Goal: Task Accomplishment & Management: Manage account settings

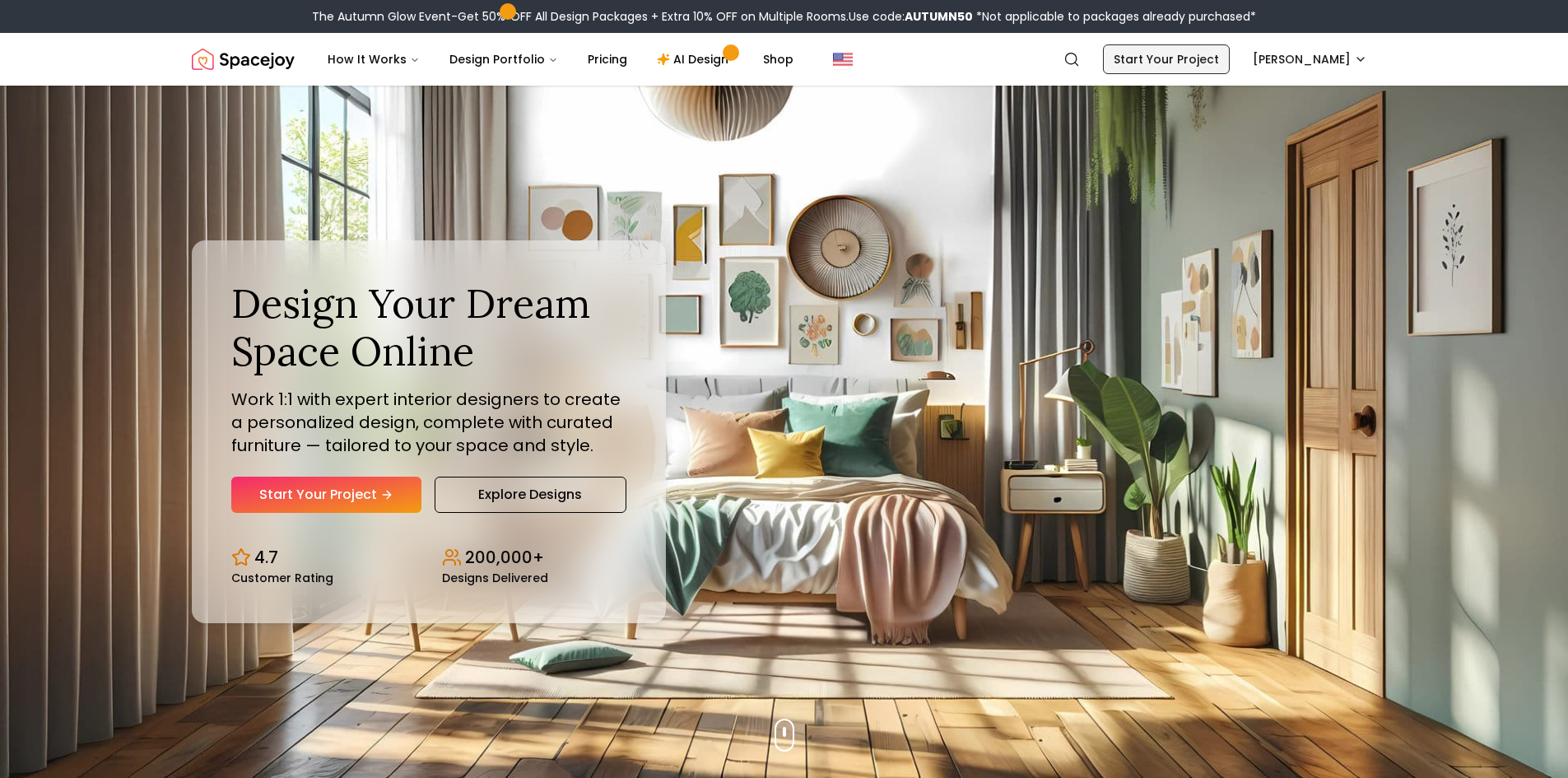
click at [1200, 55] on link "Start Your Project" at bounding box center [1166, 59] width 126 height 30
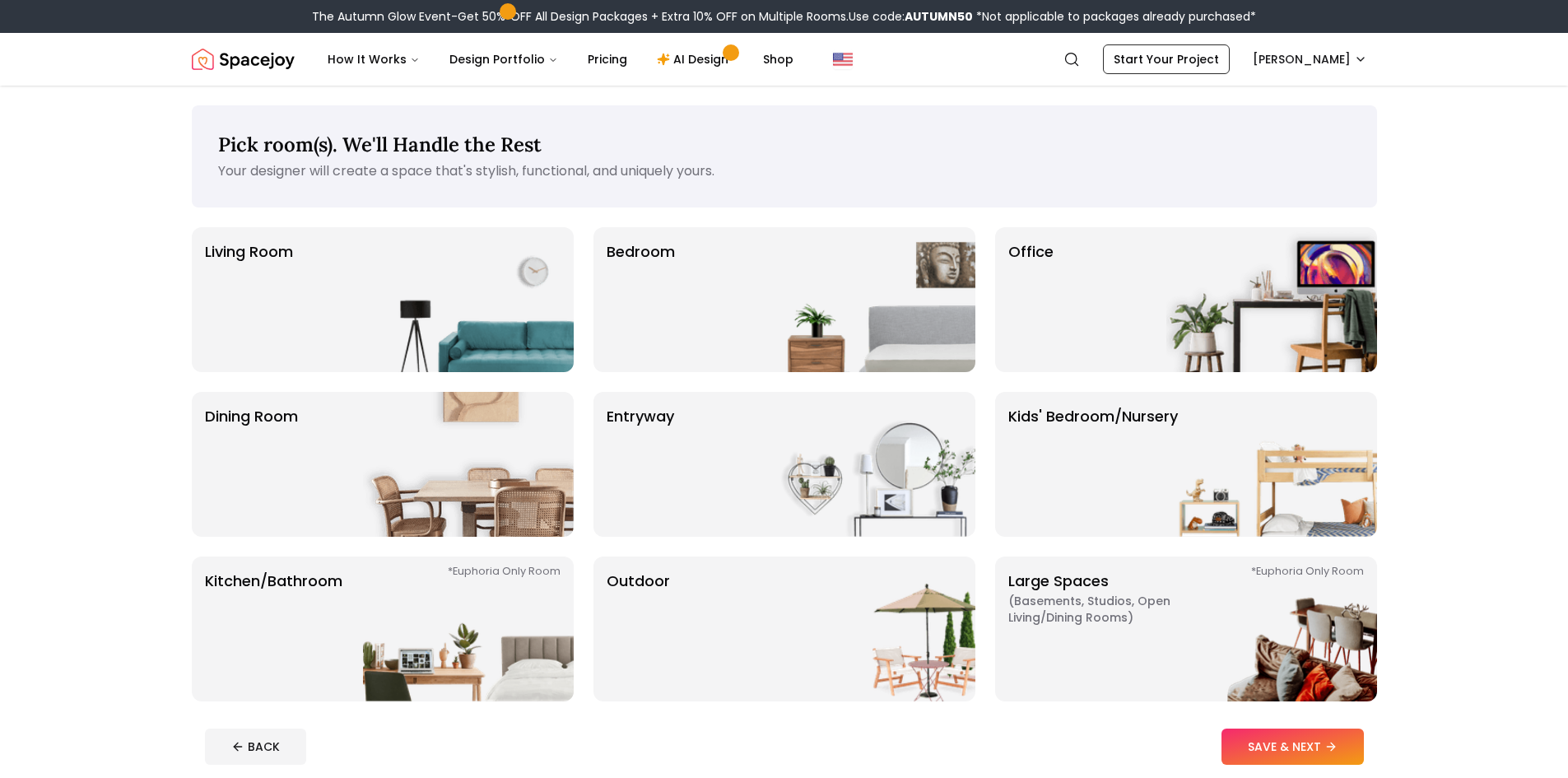
click at [196, 61] on img "Spacejoy" at bounding box center [244, 59] width 103 height 33
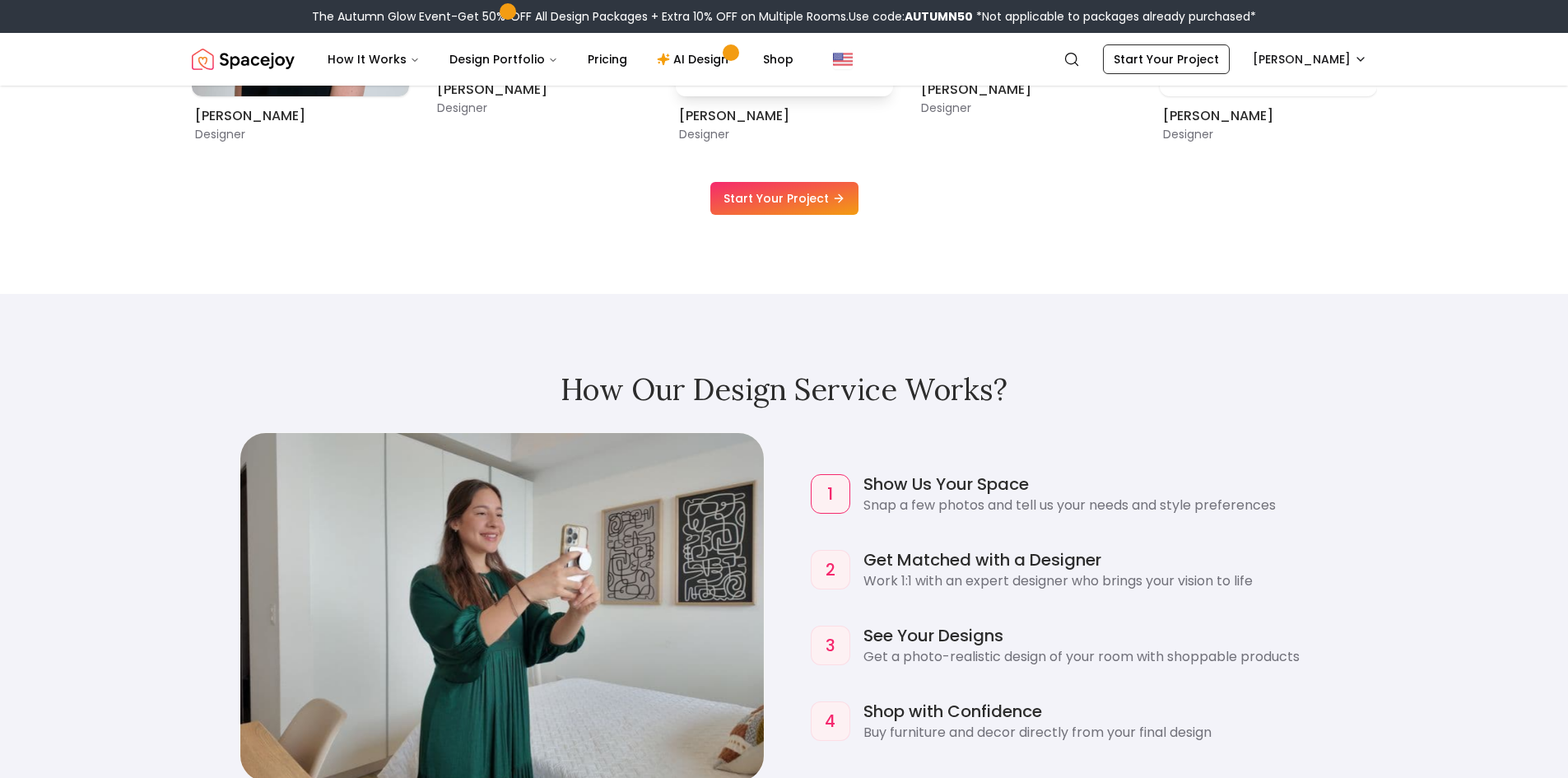
scroll to position [1647, 0]
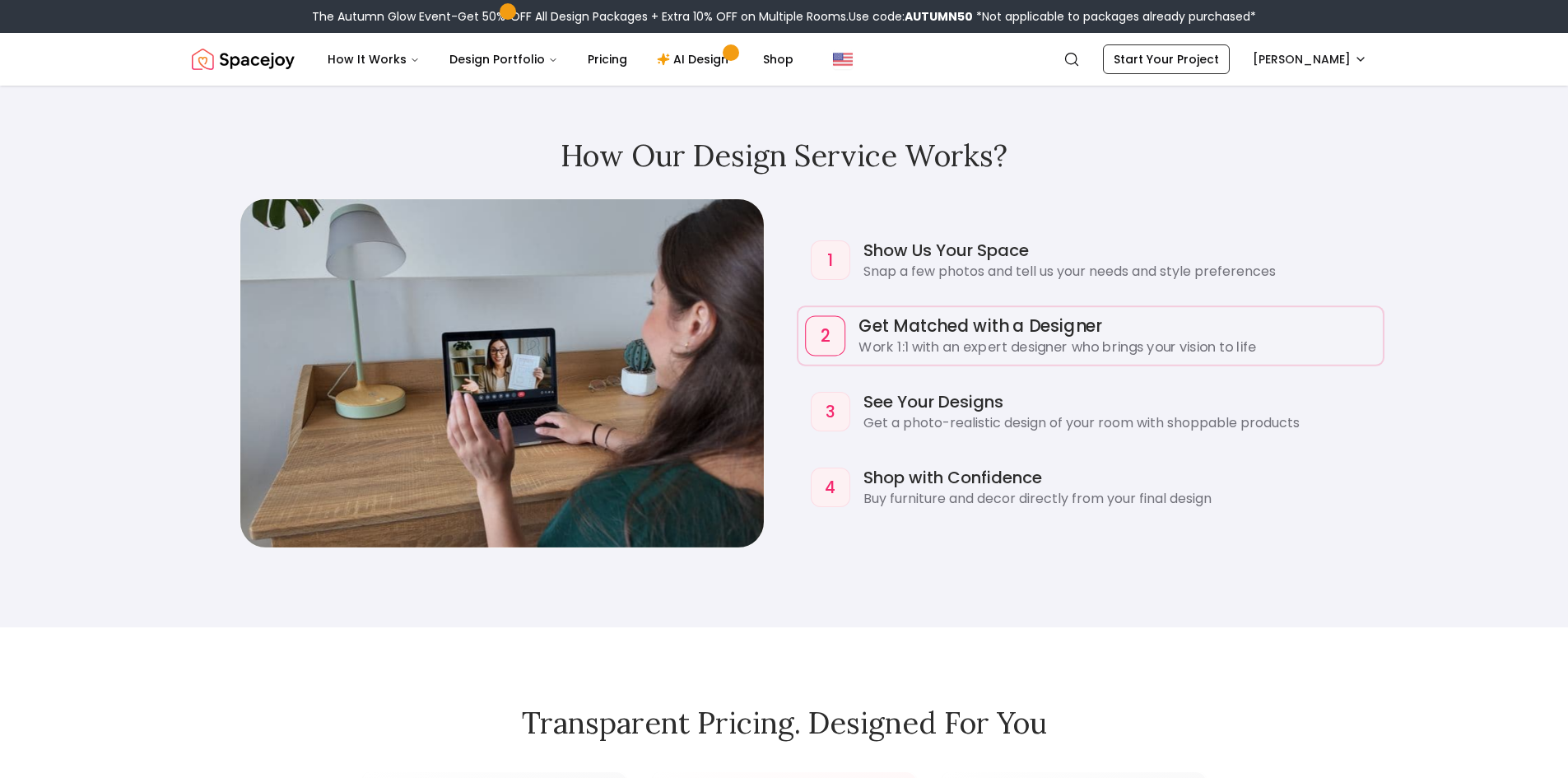
click at [831, 322] on div "2" at bounding box center [825, 335] width 40 height 40
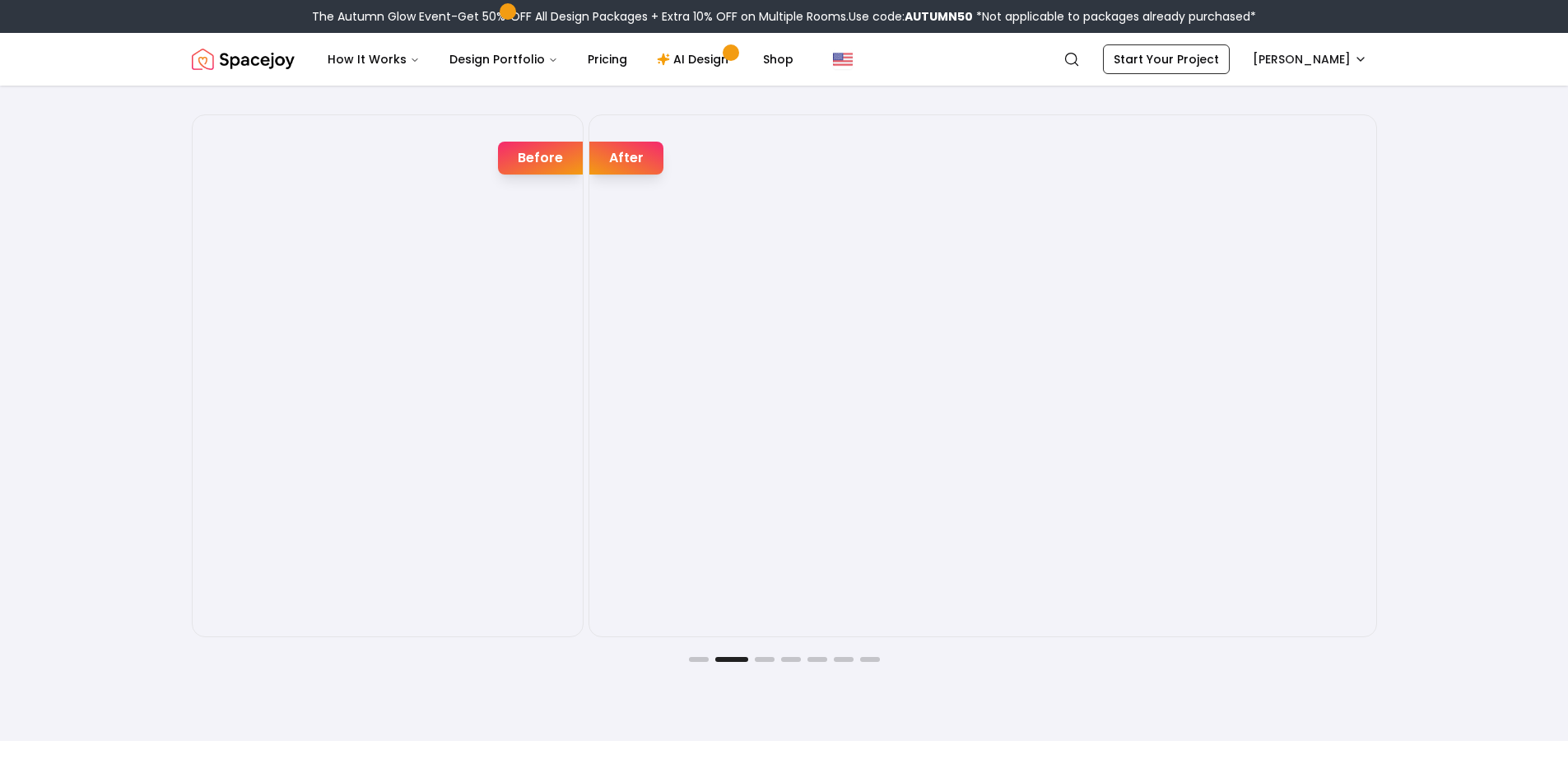
scroll to position [2882, 0]
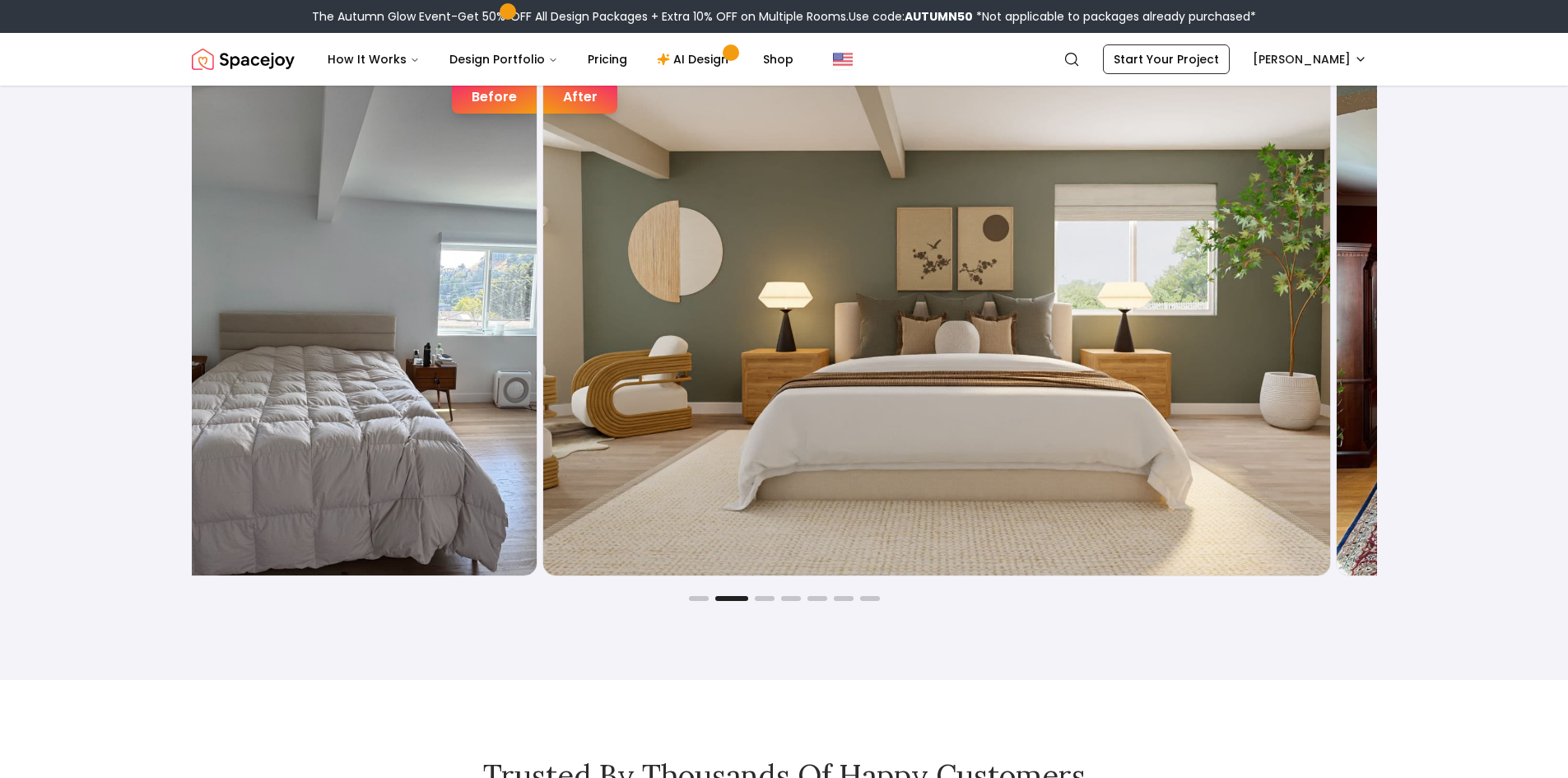
click at [533, 345] on img "2 / 7" at bounding box center [341, 315] width 390 height 521
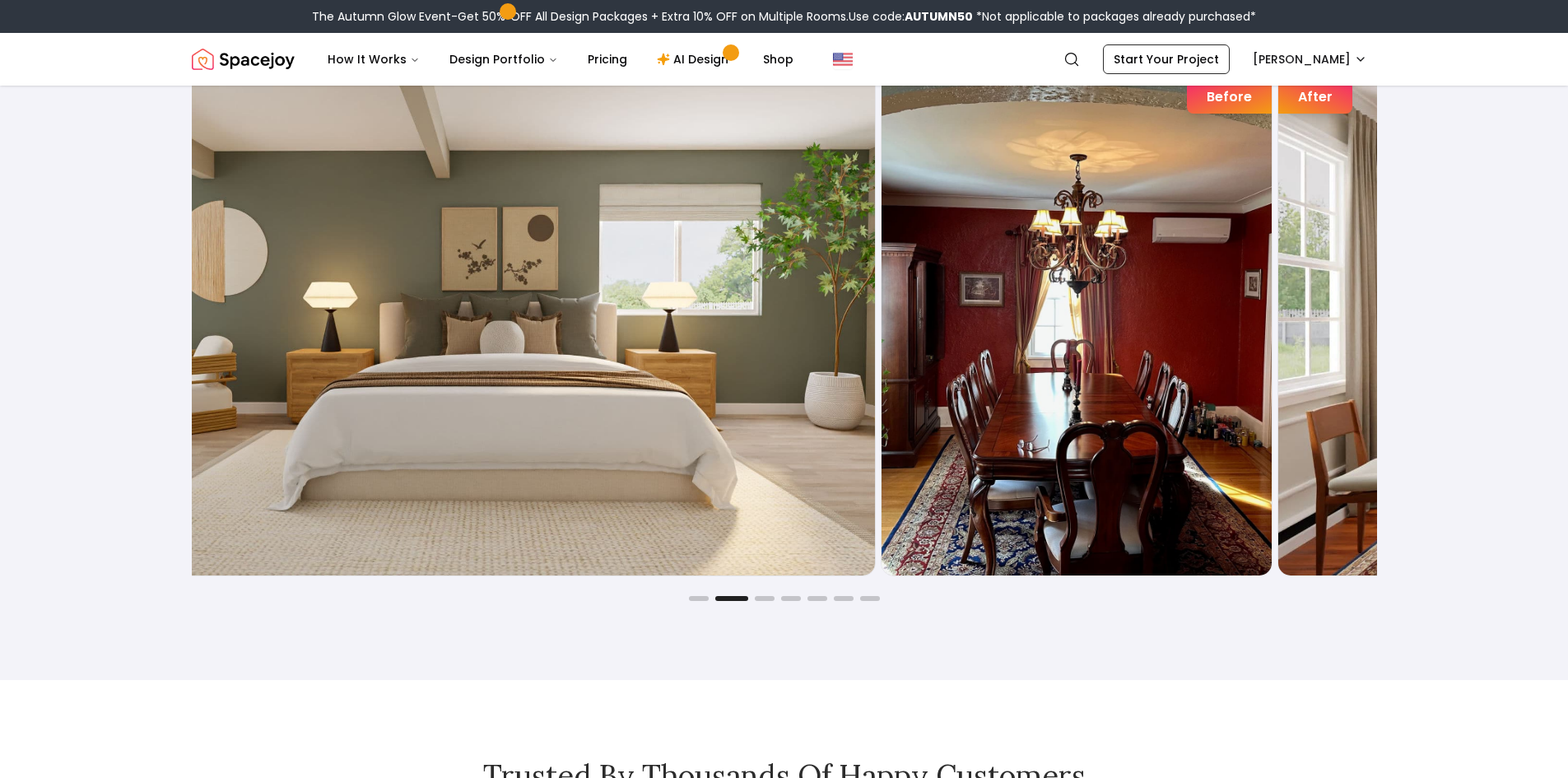
click at [292, 364] on img "2 / 7" at bounding box center [482, 315] width 787 height 521
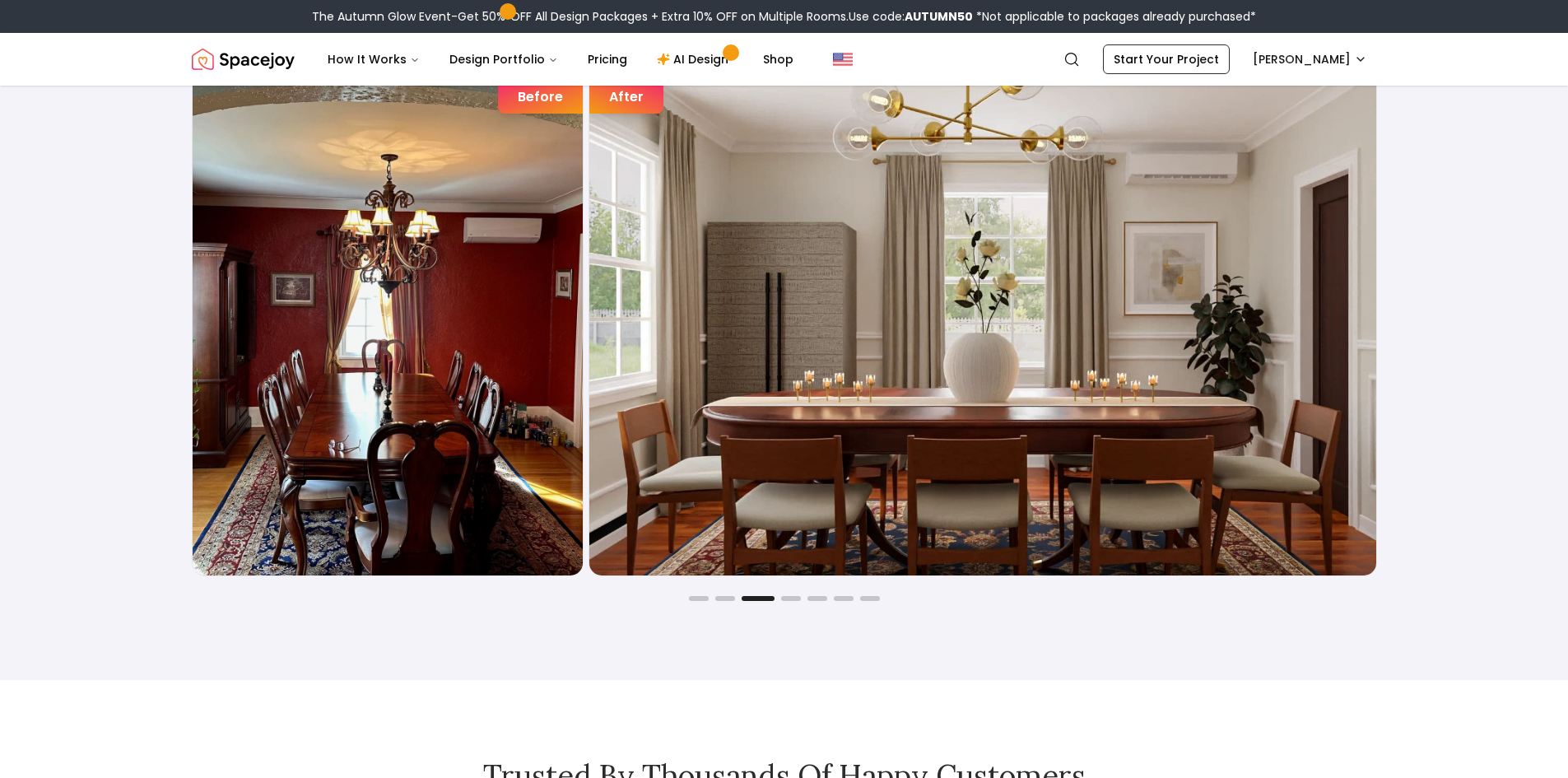
click at [589, 374] on img "3 / 7" at bounding box center [982, 315] width 787 height 521
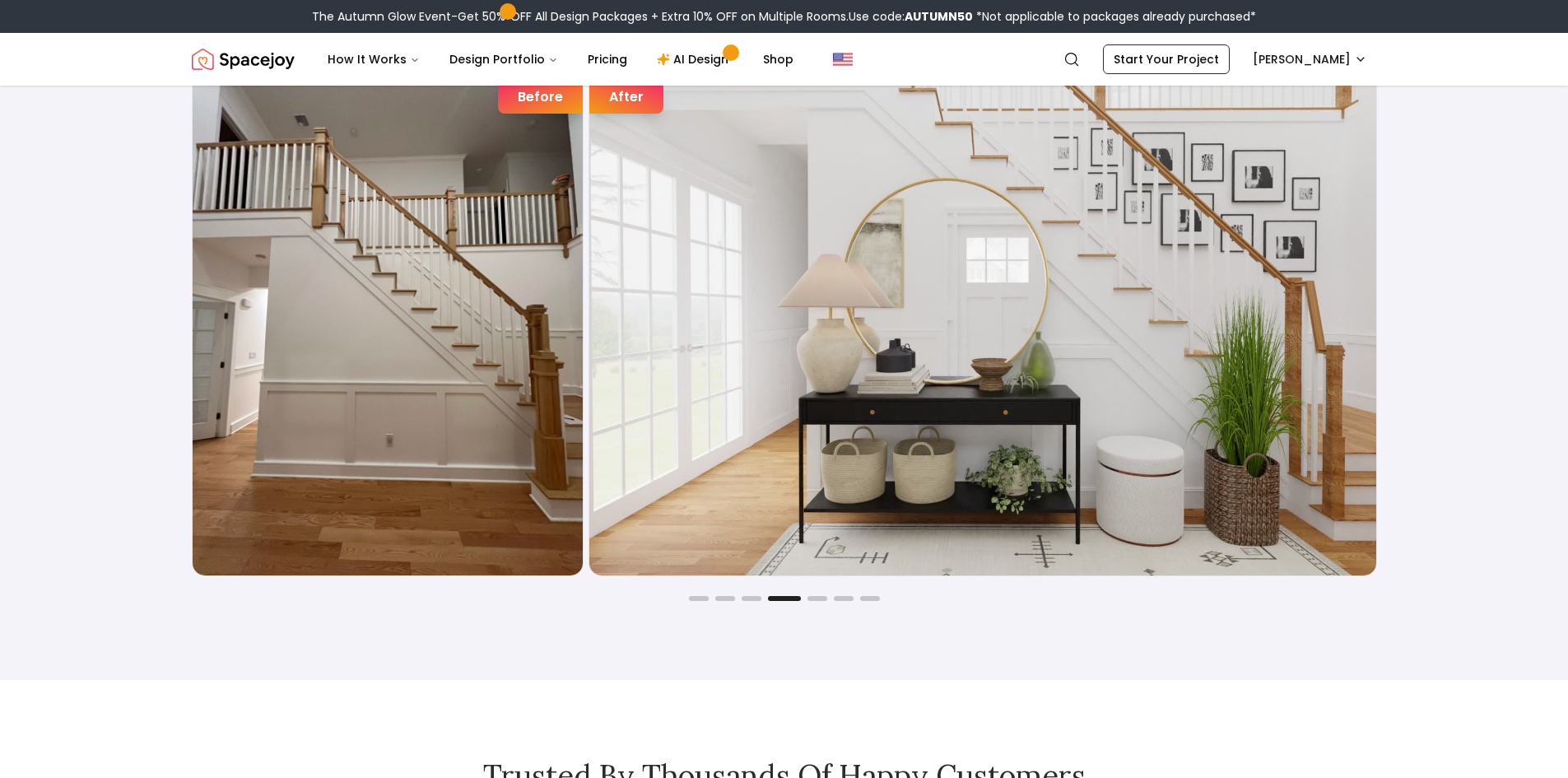
click at [722, 355] on img "4 / 7" at bounding box center [982, 315] width 787 height 521
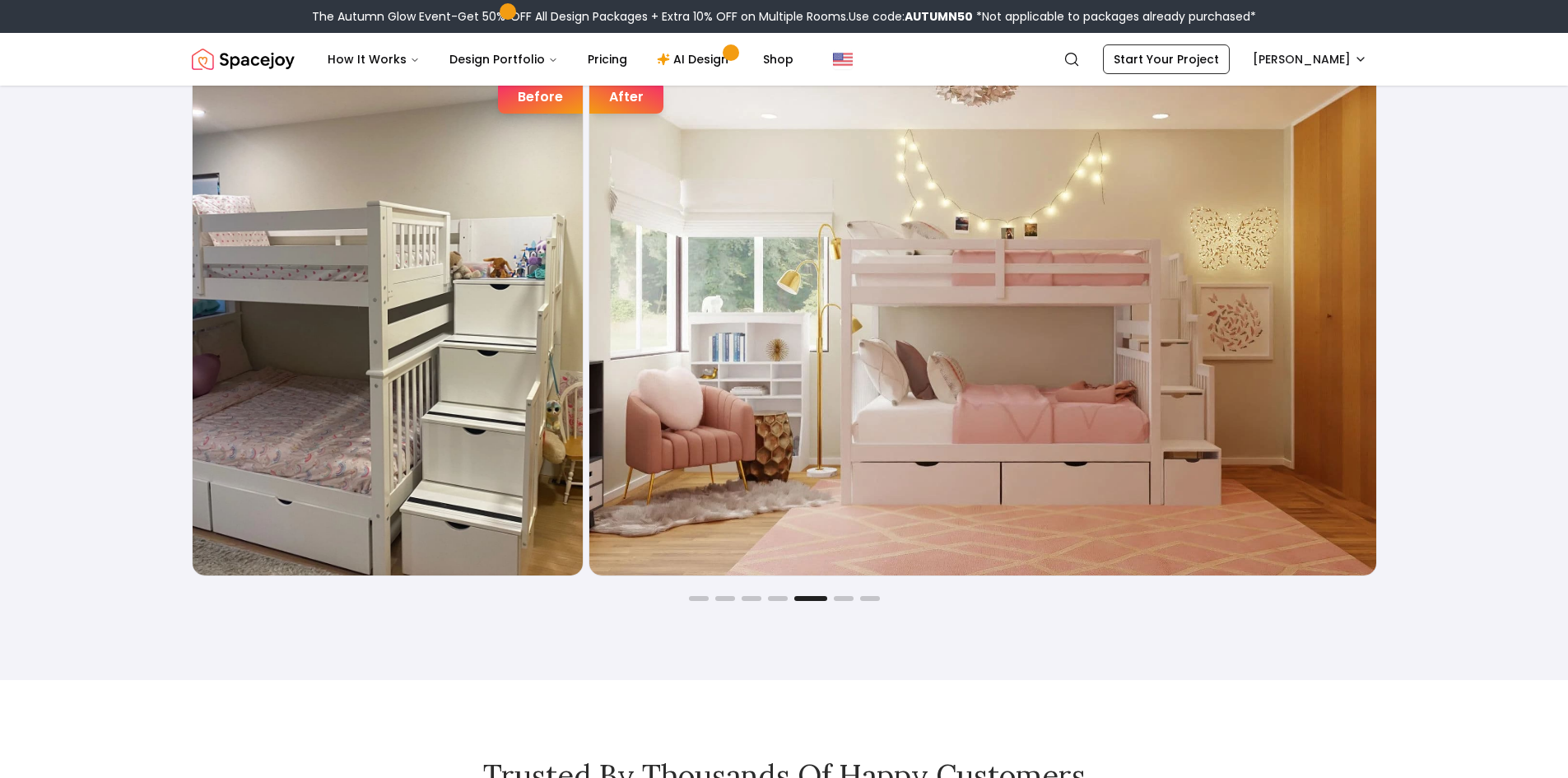
click at [589, 281] on img "5 / 7" at bounding box center [982, 315] width 787 height 521
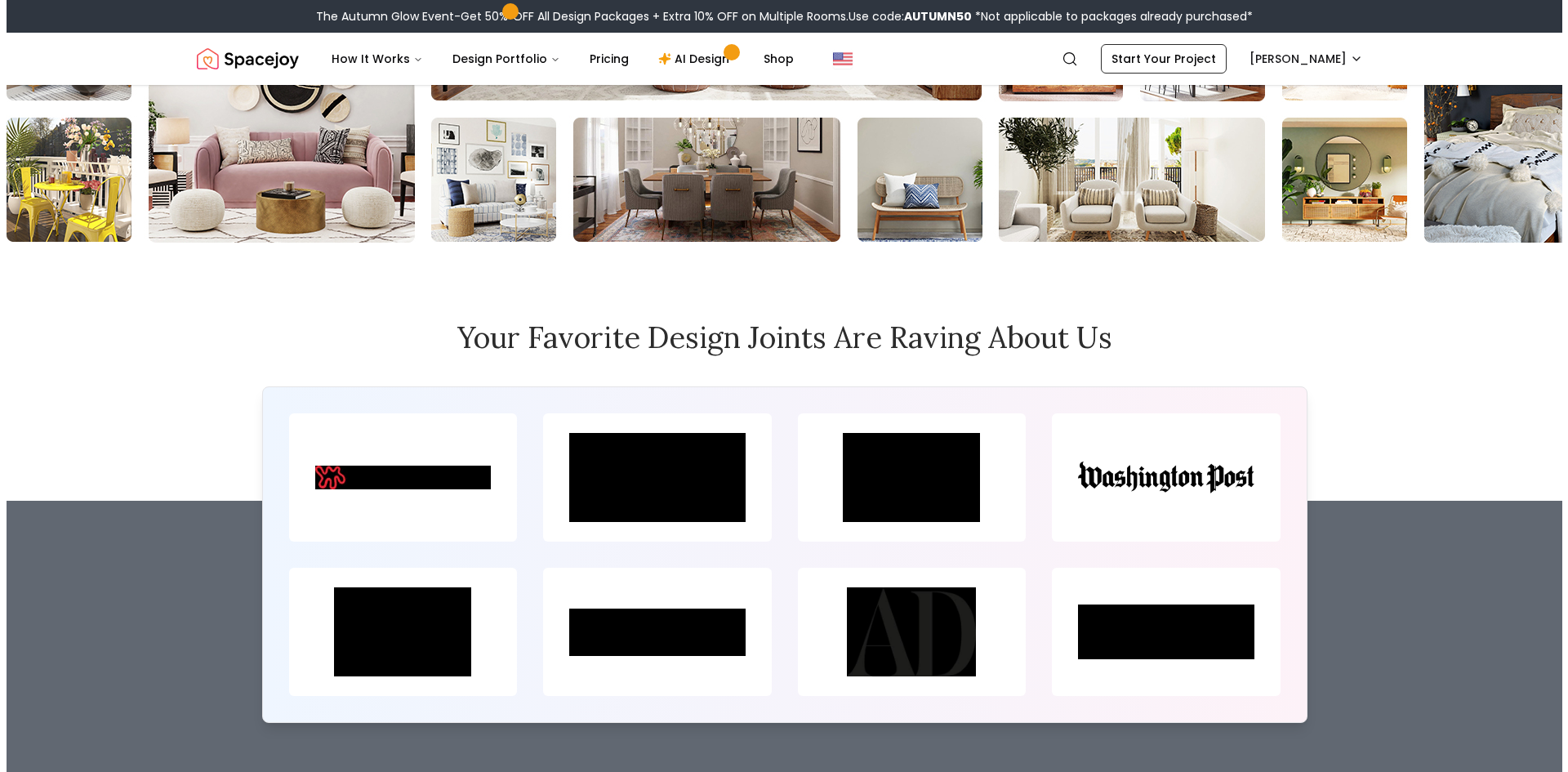
scroll to position [7188, 0]
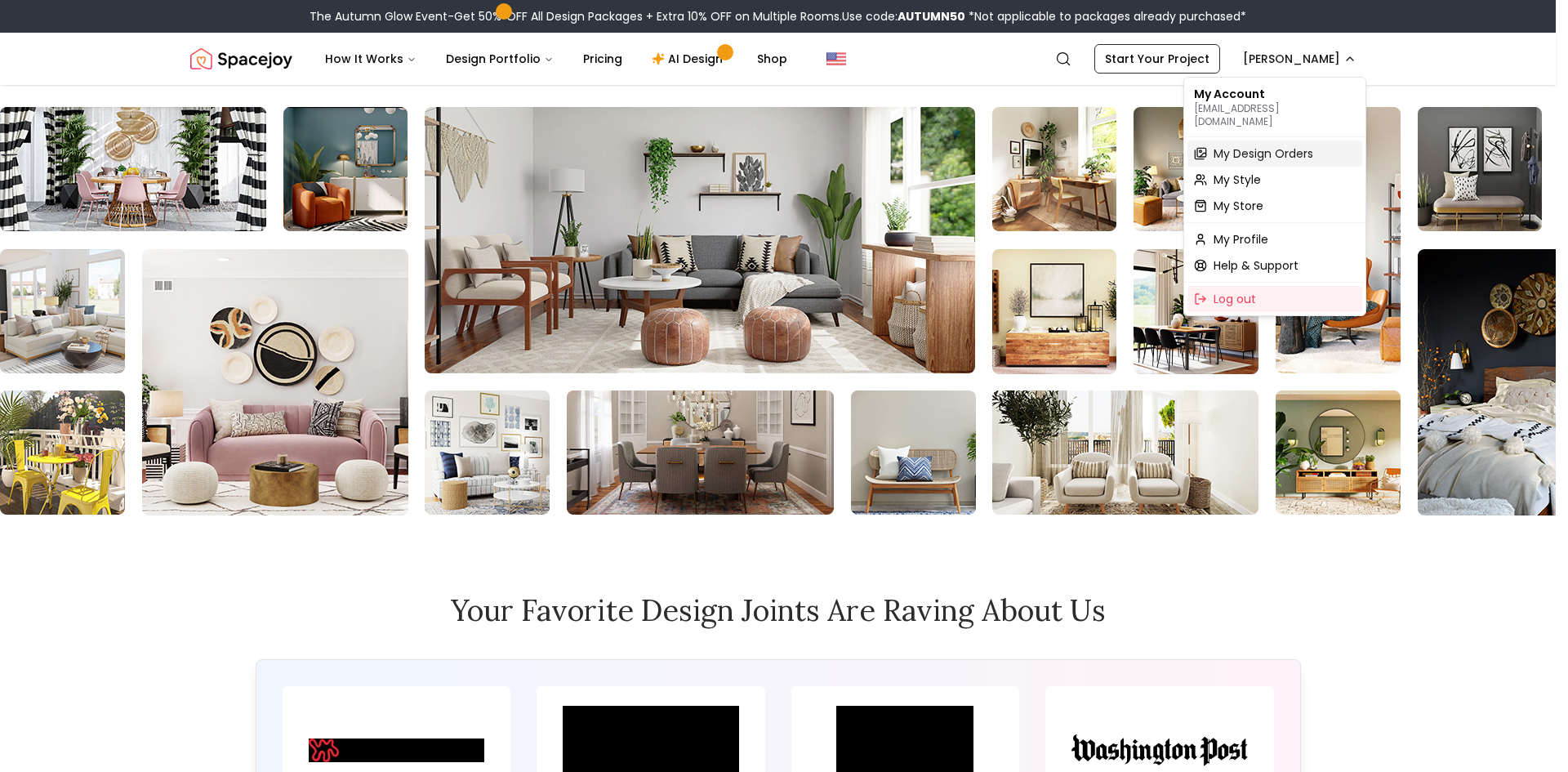
click at [1235, 145] on span "My Design Orders" at bounding box center [1263, 154] width 100 height 17
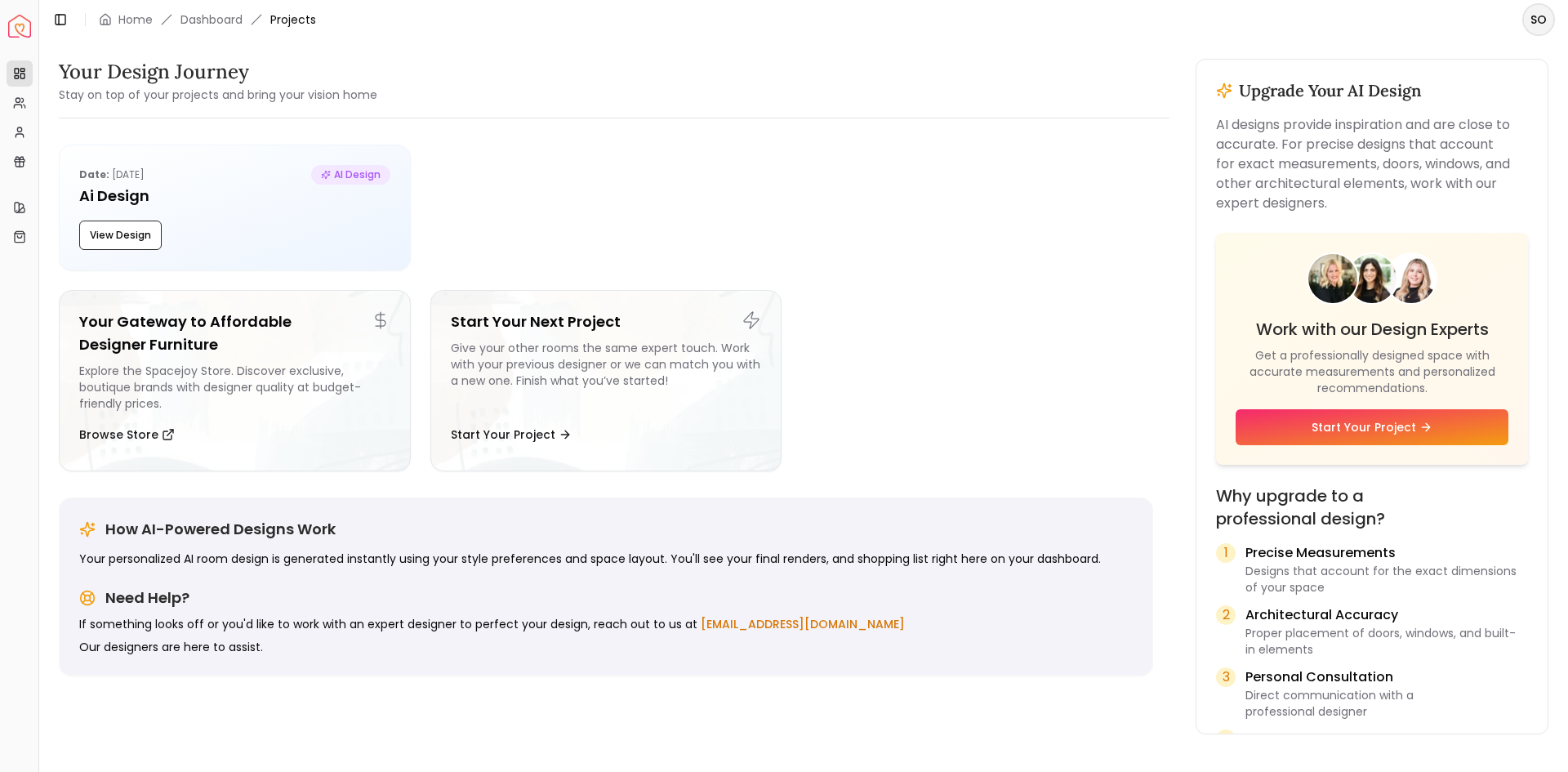
click at [1296, 121] on p "AI designs provide inspiration and are close to accurate. For precise designs t…" at bounding box center [1372, 164] width 312 height 98
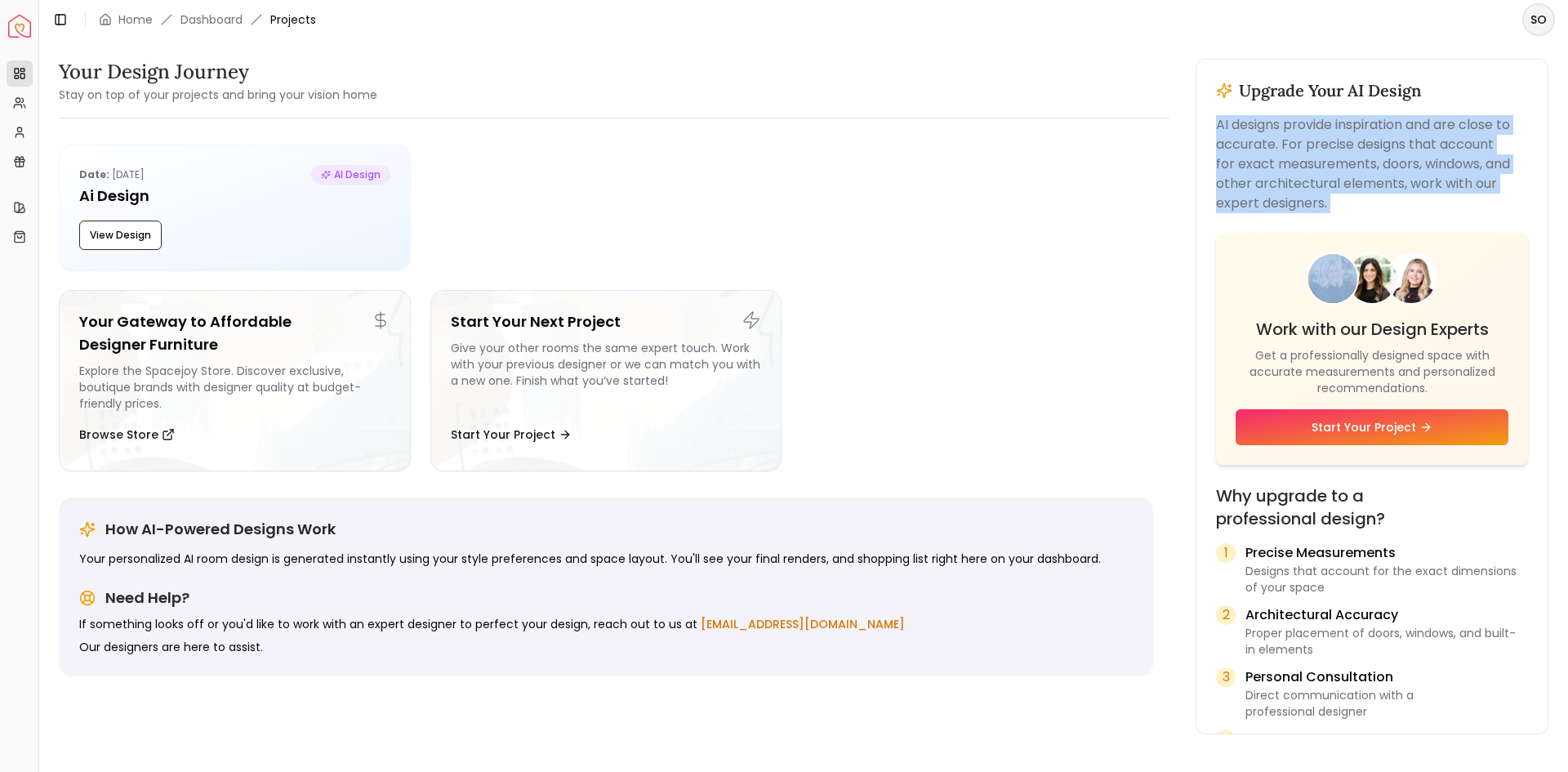
click at [1296, 121] on p "AI designs provide inspiration and are close to accurate. For precise designs t…" at bounding box center [1372, 164] width 312 height 98
click at [135, 232] on button "View Design" at bounding box center [120, 235] width 83 height 30
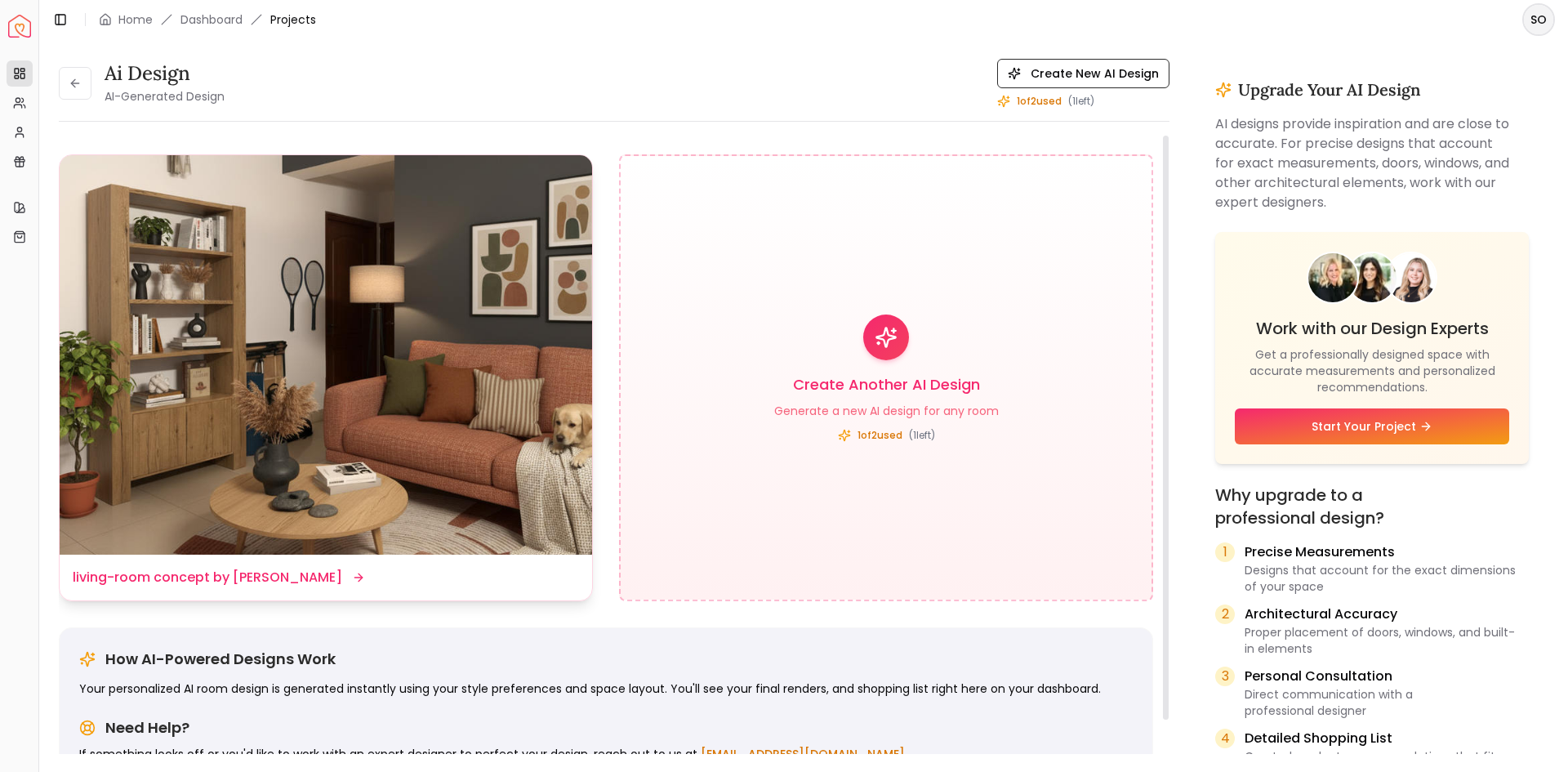
click at [489, 481] on img at bounding box center [325, 355] width 532 height 400
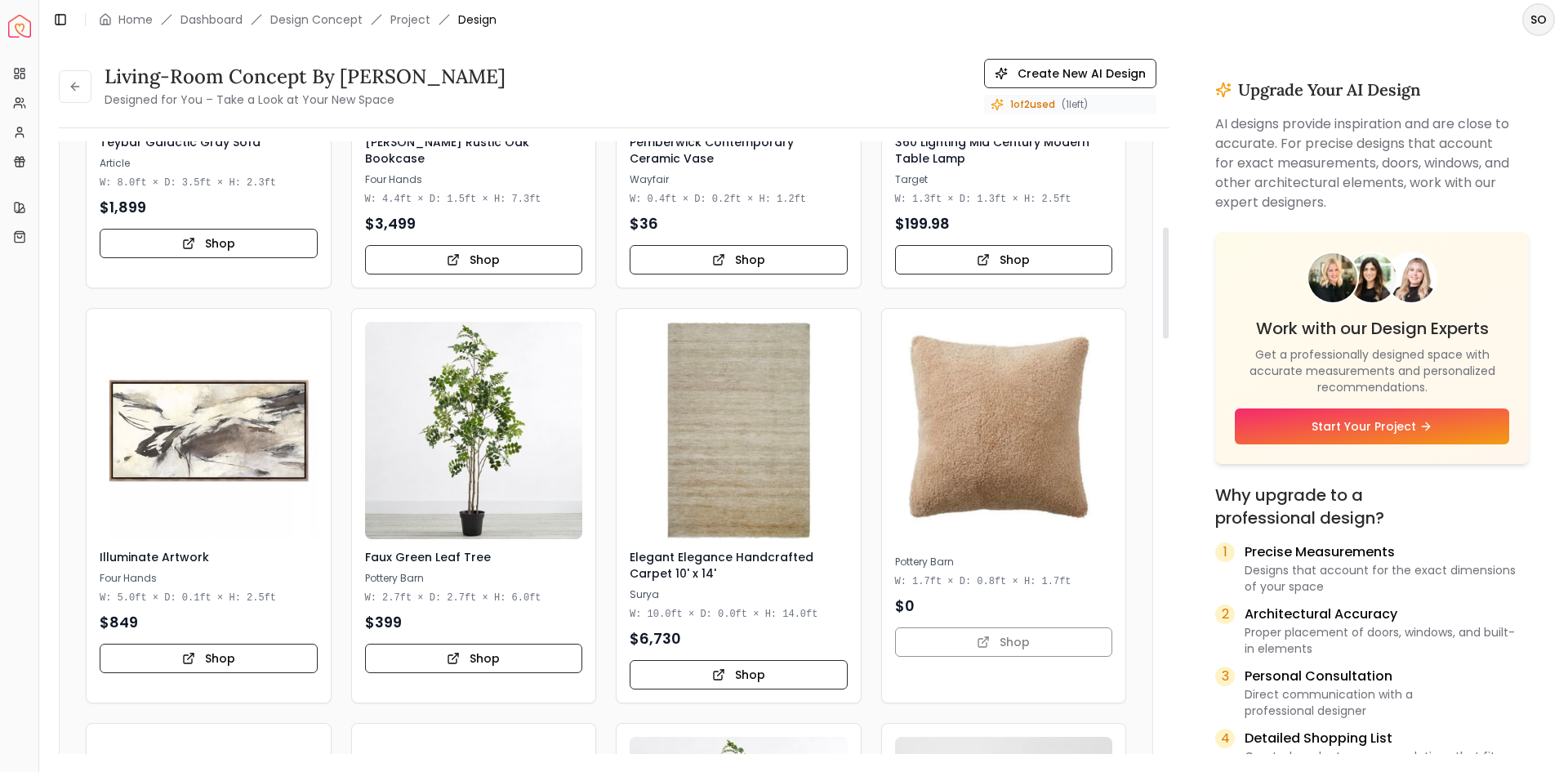
scroll to position [817, 0]
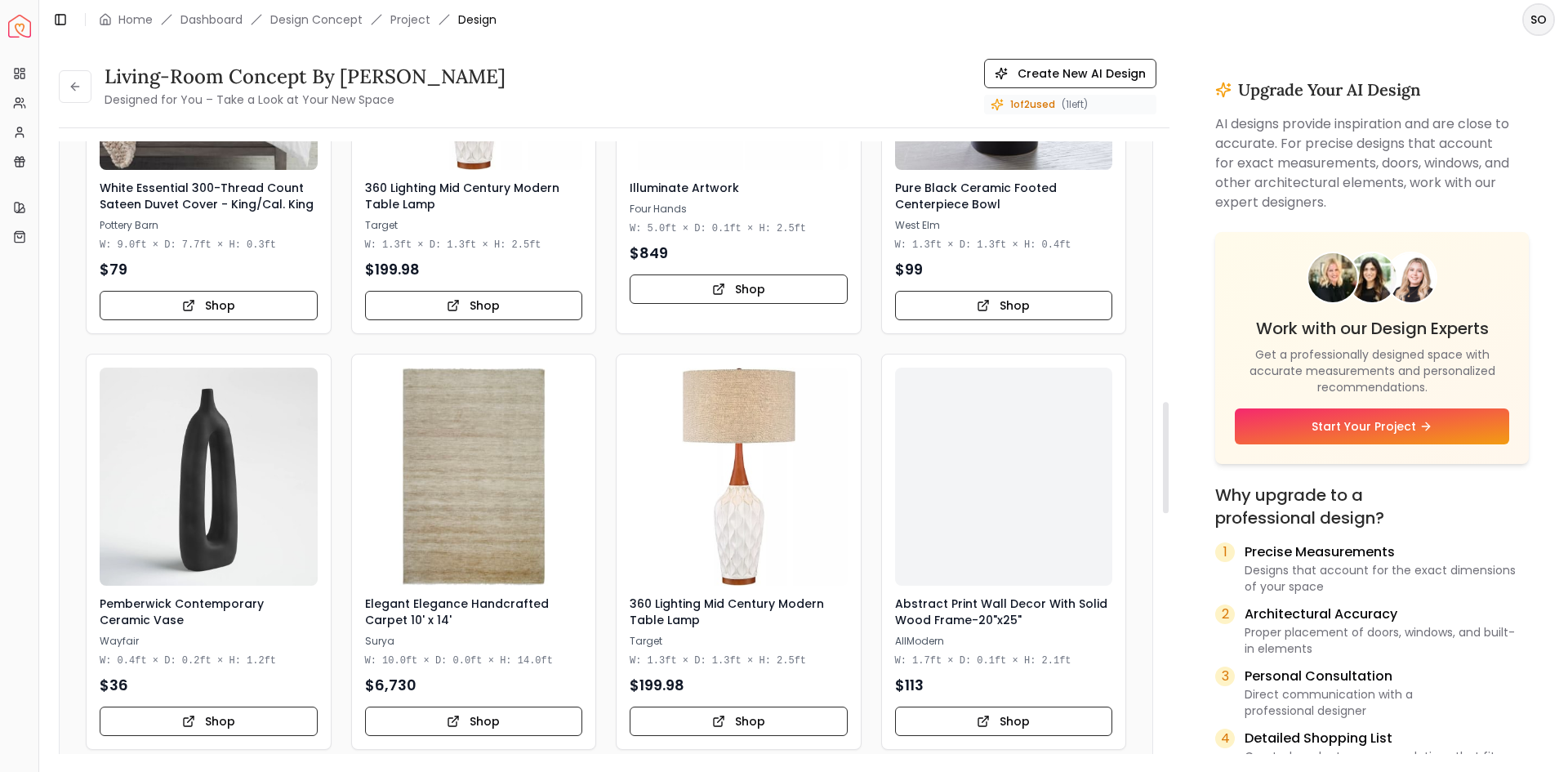
scroll to position [1797, 0]
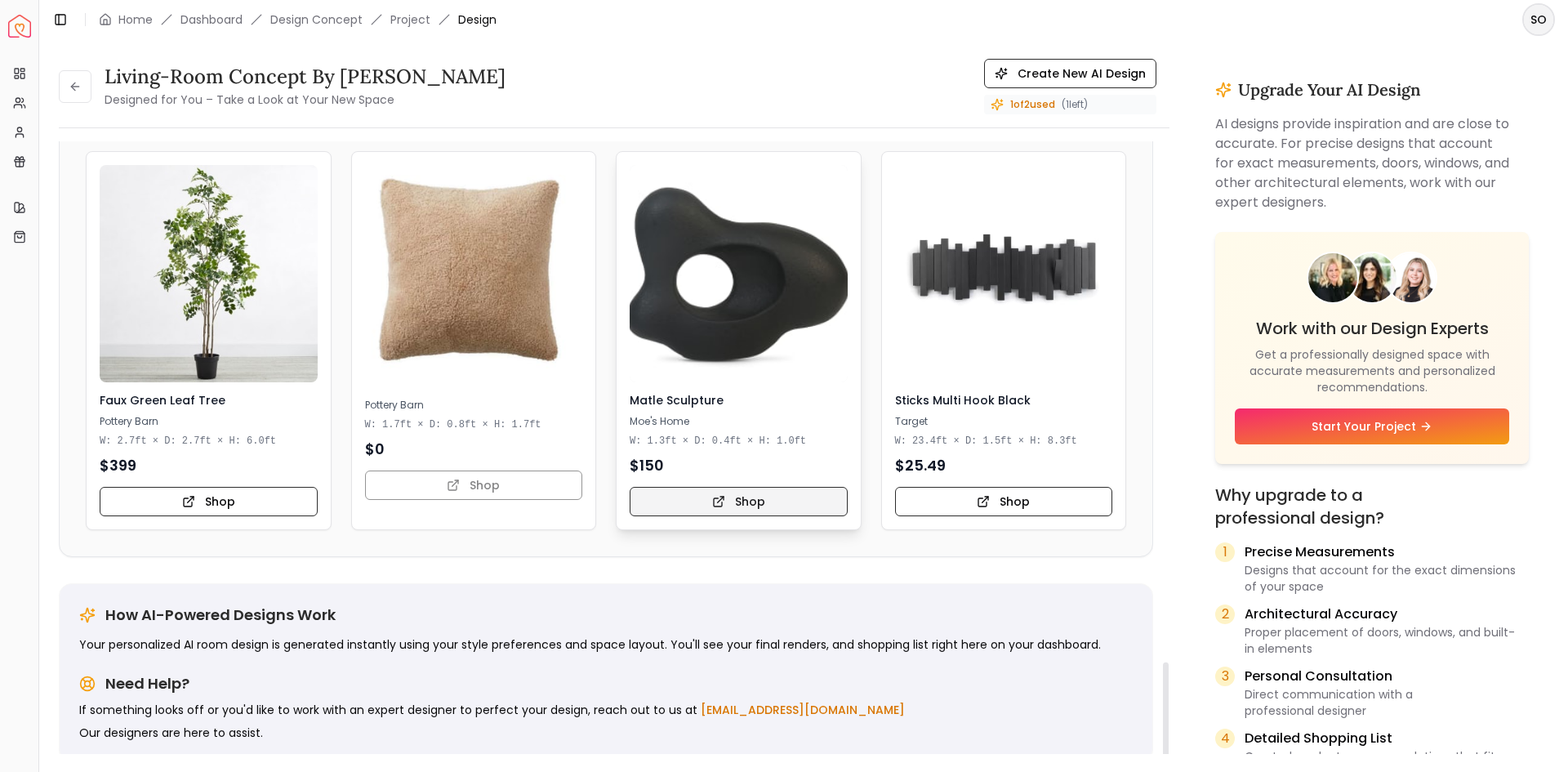
scroll to position [2901, 0]
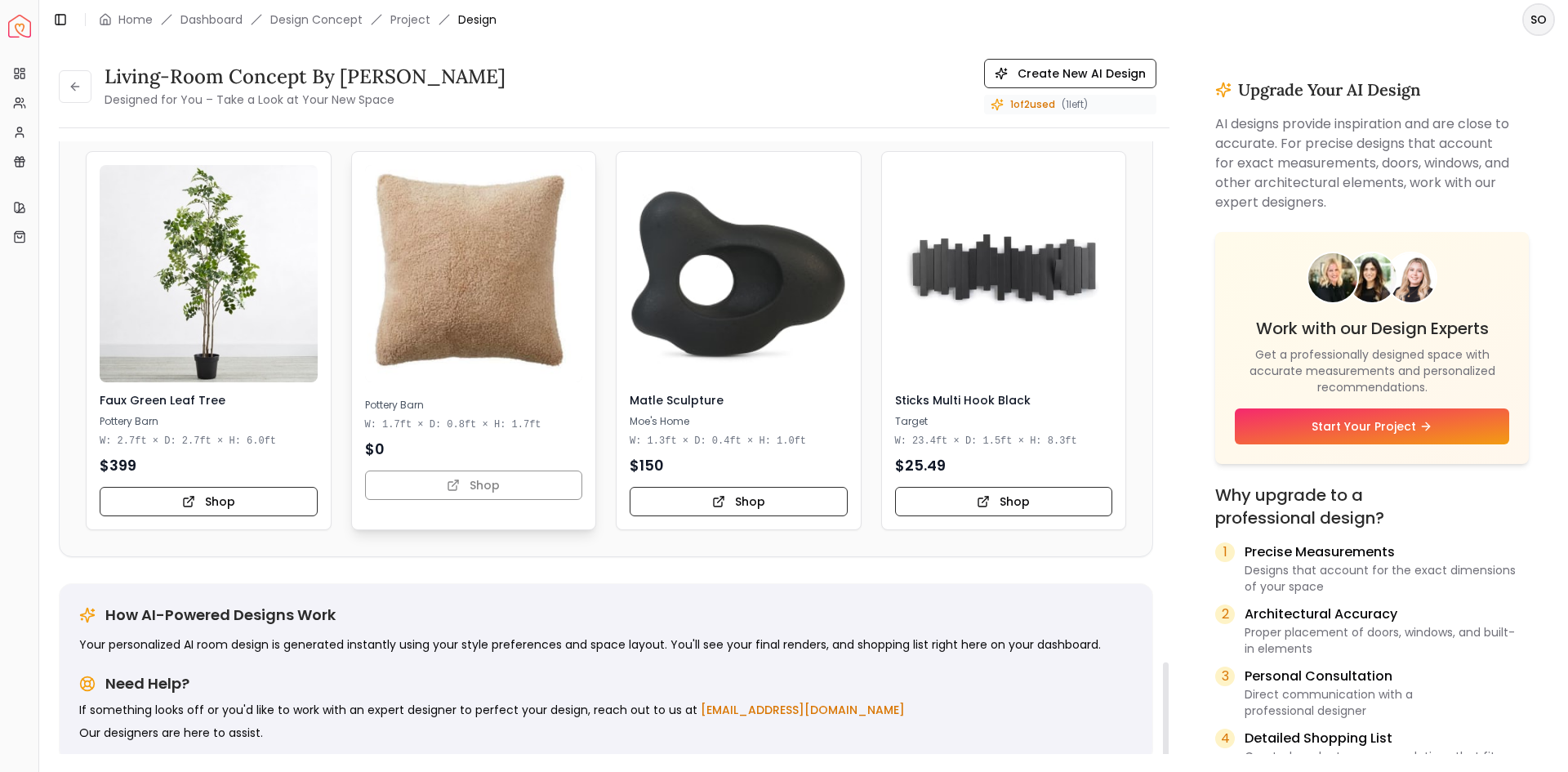
click at [443, 267] on img at bounding box center [473, 273] width 229 height 229
click at [445, 592] on div "How AI-Powered Designs Work Your personalized AI room design is generated insta…" at bounding box center [606, 672] width 1093 height 177
click at [508, 499] on div "Pottery Barn W: 1.7ft × D: 0.8ft × H: 1.7ft $ 0 Shop" at bounding box center [474, 333] width 244 height 362
click at [504, 481] on div "Pottery Barn W: 1.7ft × D: 0.8ft × H: 1.7ft $ 0 Shop" at bounding box center [474, 333] width 244 height 362
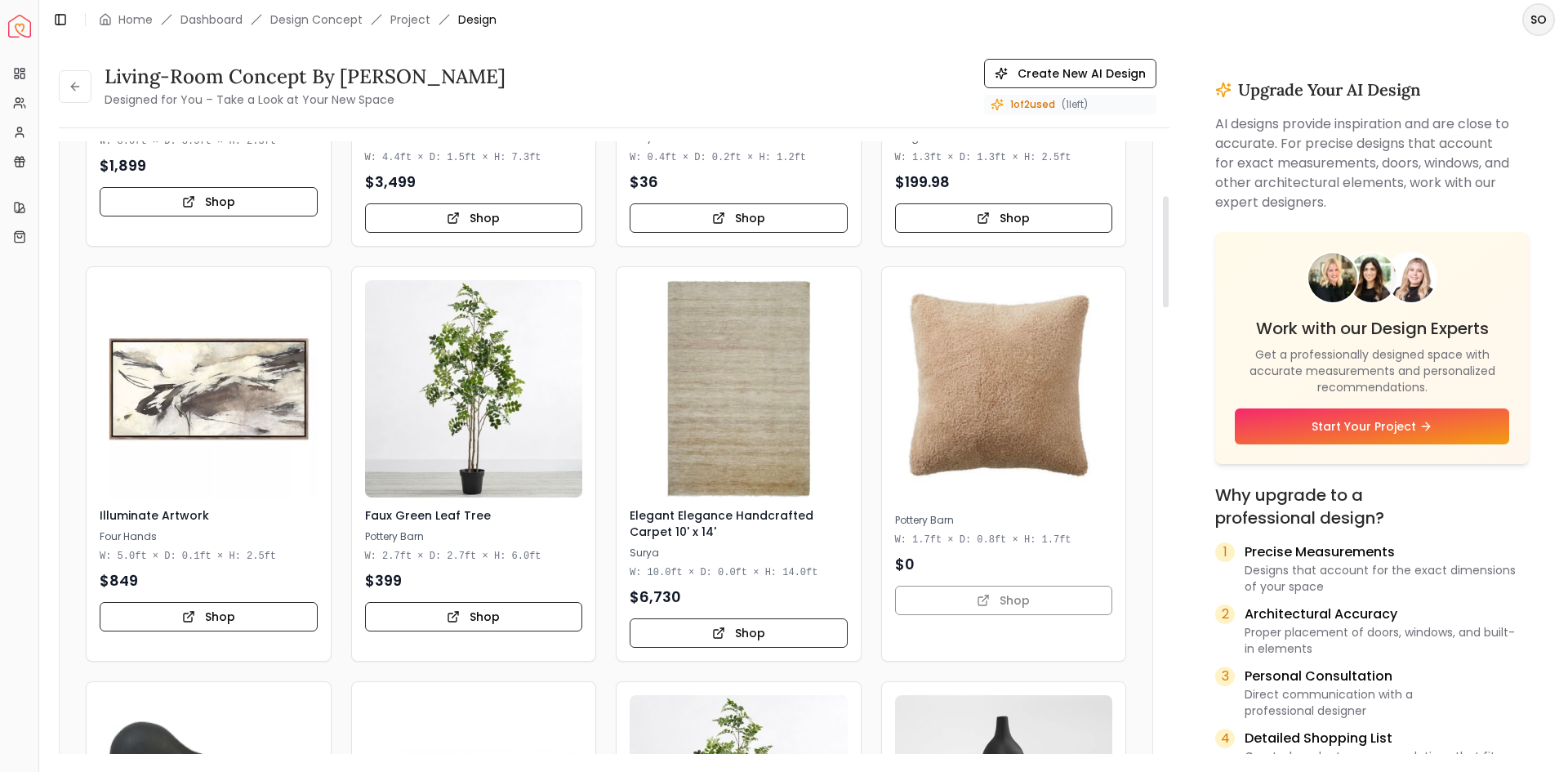
scroll to position [0, 0]
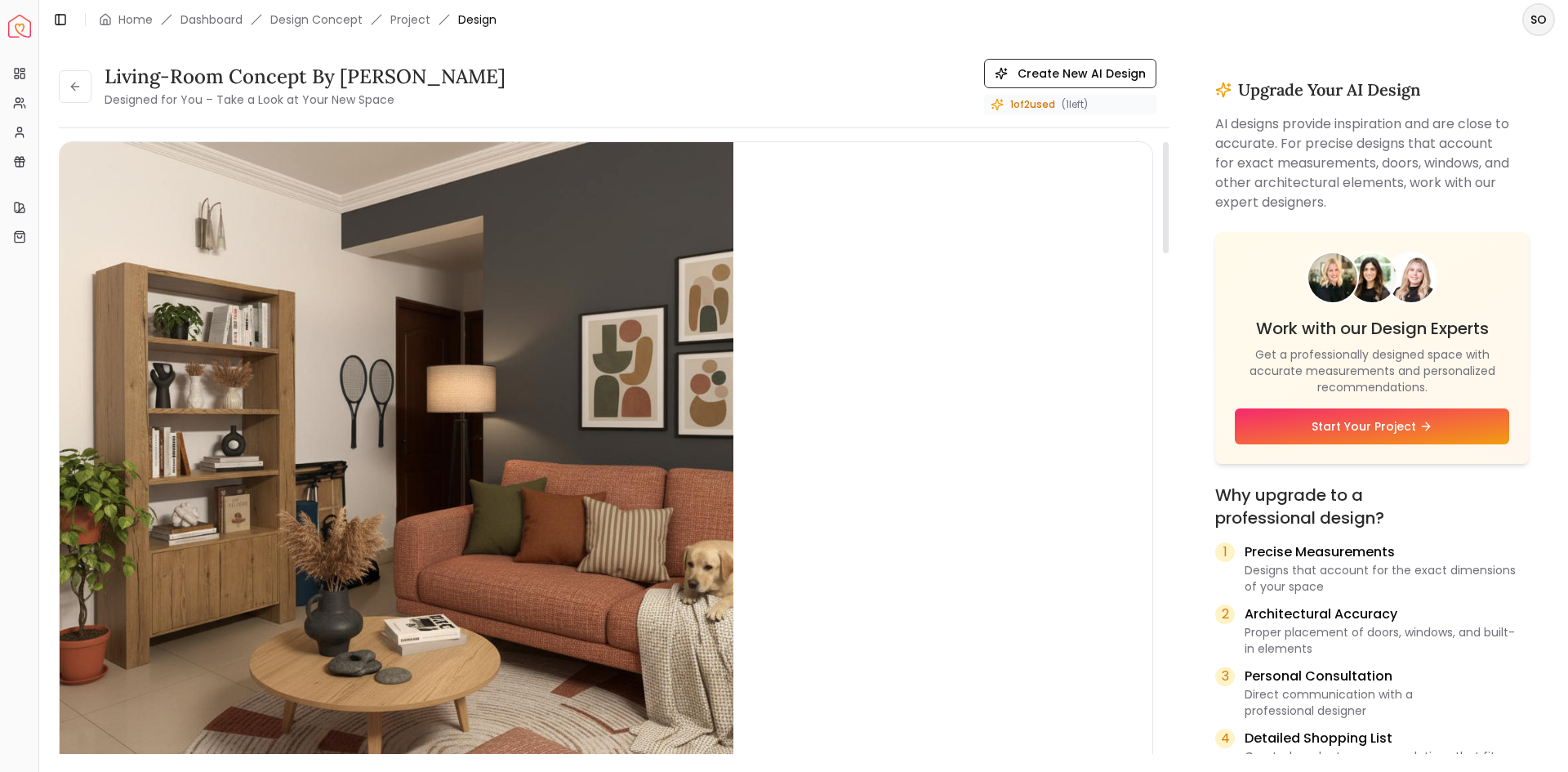
click at [247, 99] on small "Designed for You – Take a Look at Your New Space" at bounding box center [249, 100] width 290 height 17
click at [153, 107] on small "Designed for You – Take a Look at Your New Space" at bounding box center [249, 100] width 290 height 17
click at [79, 93] on button at bounding box center [75, 87] width 33 height 33
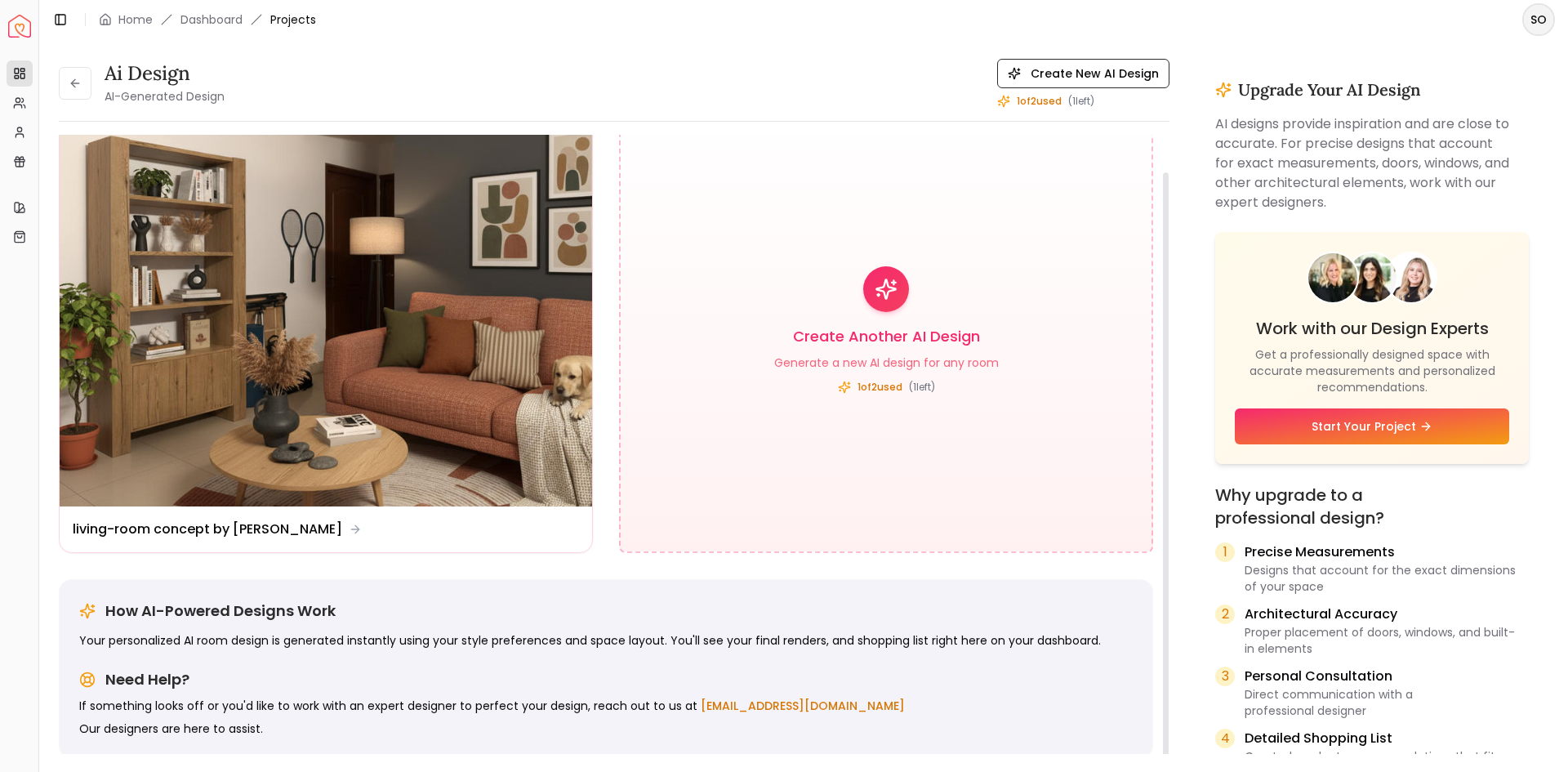
scroll to position [50, 0]
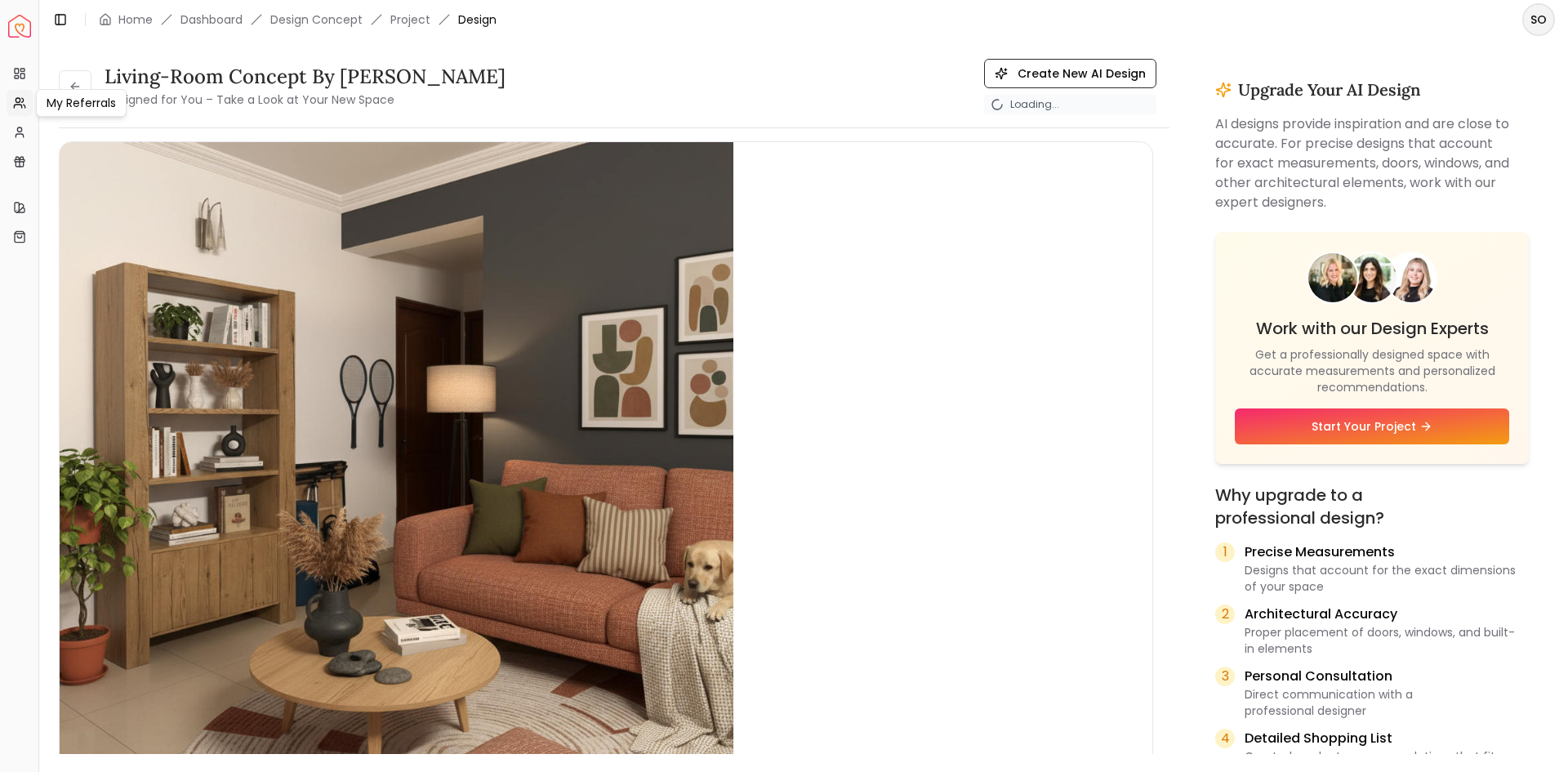
click at [25, 108] on icon at bounding box center [20, 103] width 13 height 13
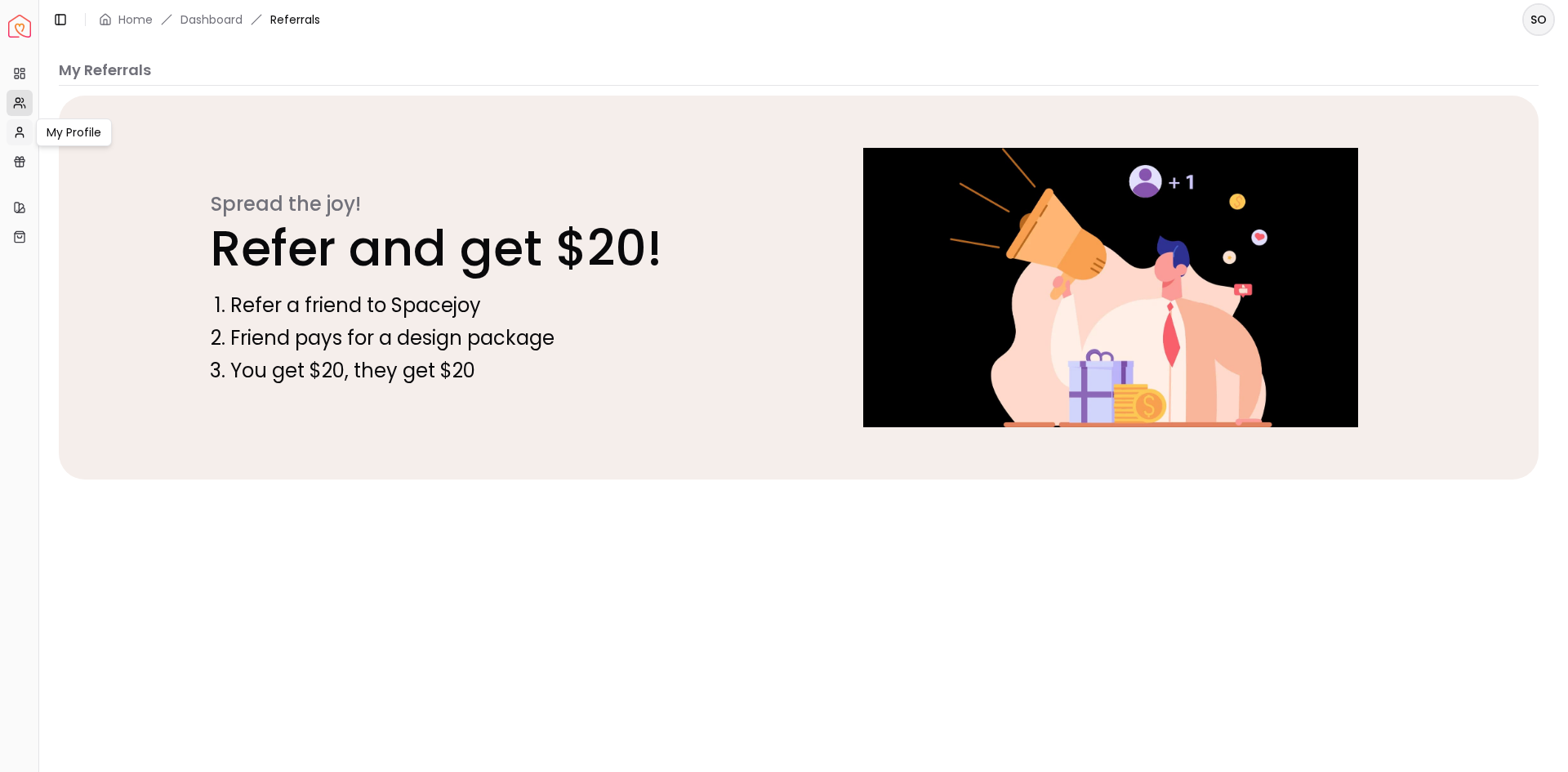
click at [21, 130] on icon at bounding box center [20, 132] width 13 height 13
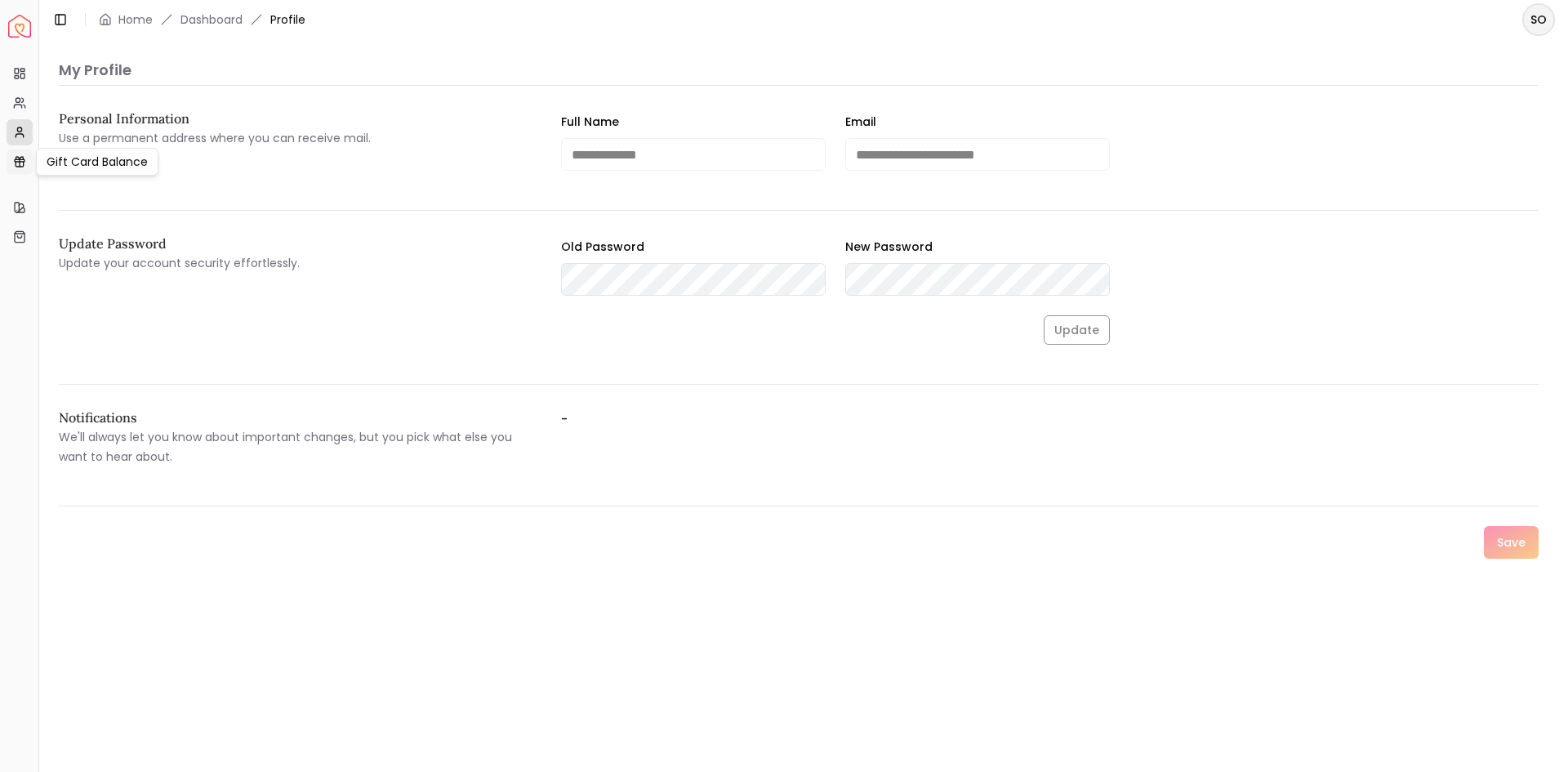
click at [24, 167] on icon at bounding box center [20, 162] width 13 height 13
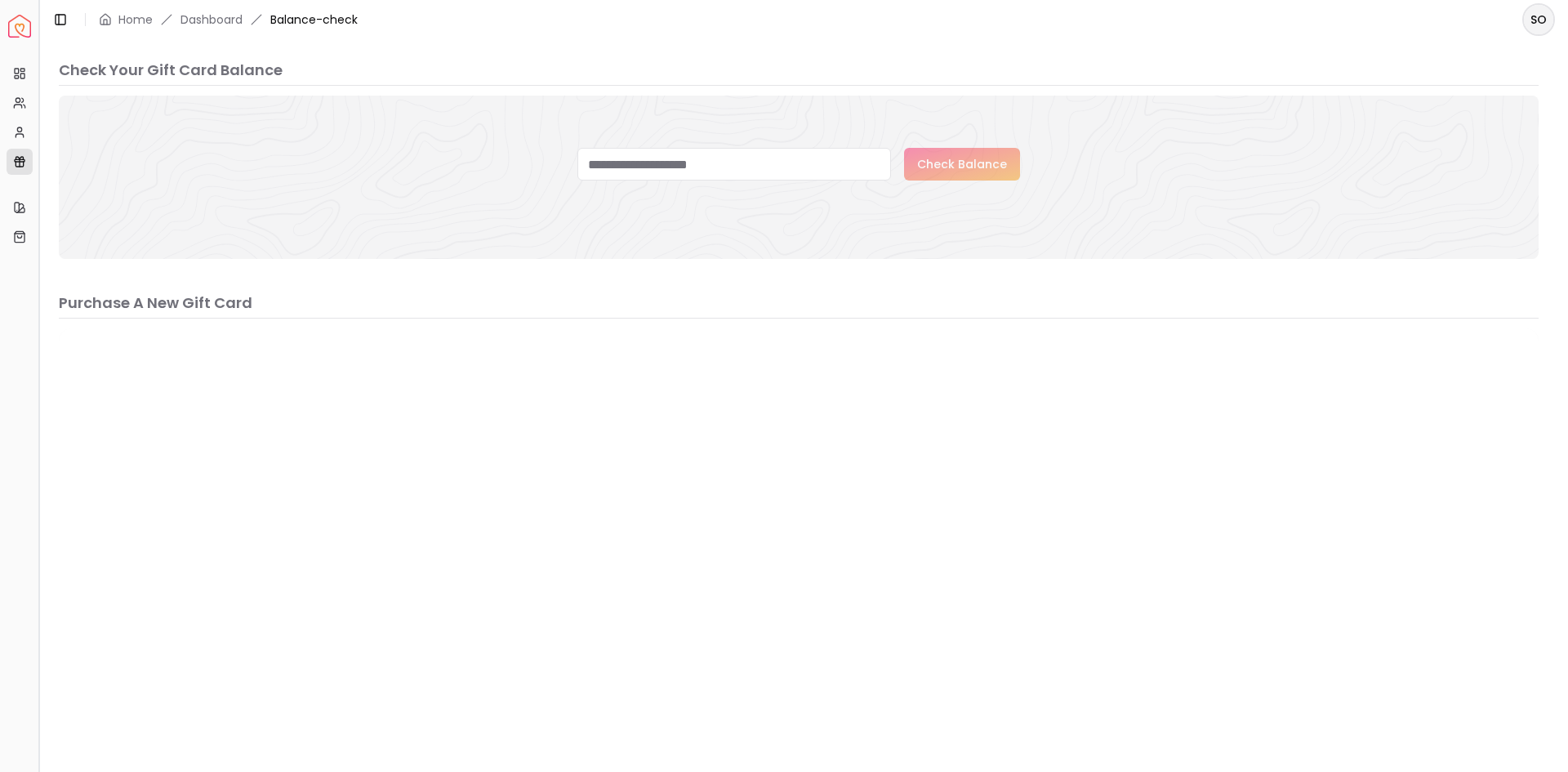
click at [38, 203] on button "Toggle Sidebar" at bounding box center [39, 386] width 13 height 772
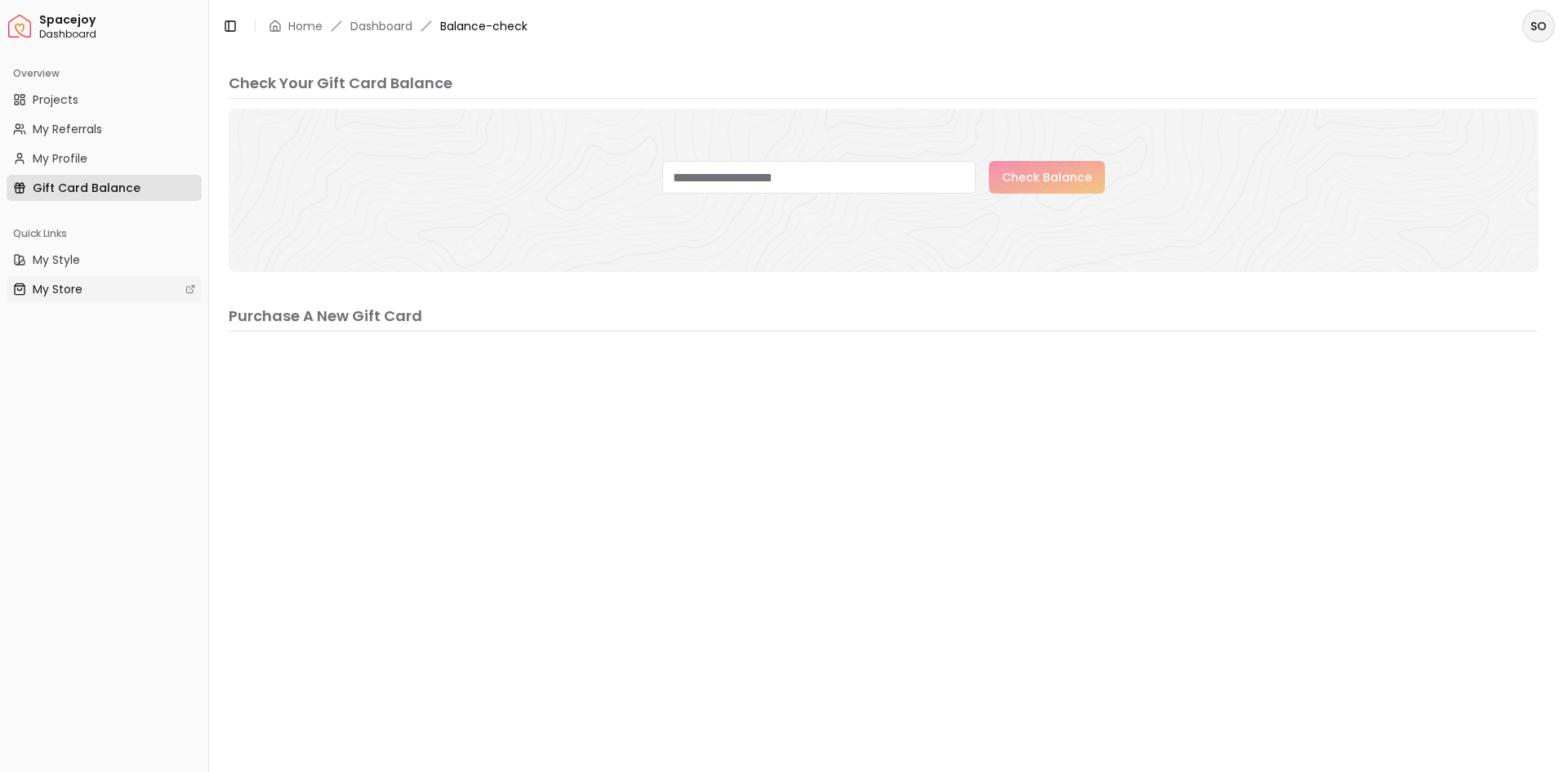
click at [194, 287] on icon at bounding box center [193, 286] width 2 height 2
